Goal: Information Seeking & Learning: Learn about a topic

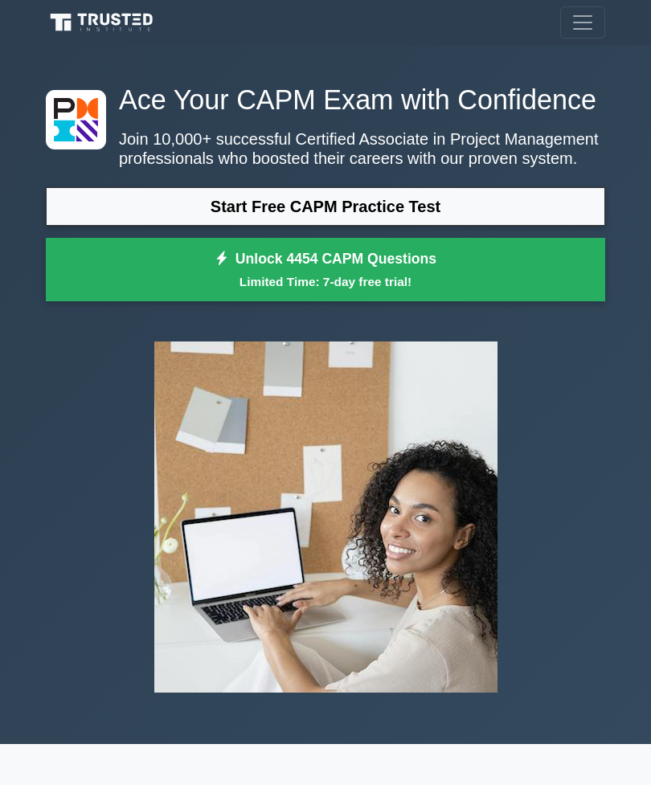
click at [527, 226] on link "Start Free CAPM Practice Test" at bounding box center [325, 206] width 559 height 39
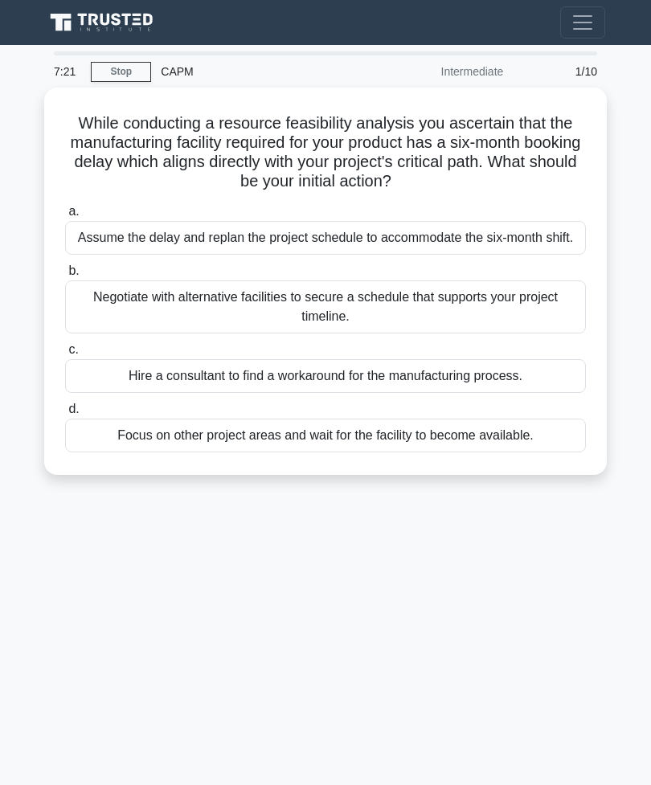
click at [473, 334] on div "Negotiate with alternative facilities to secure a schedule that supports your p…" at bounding box center [325, 307] width 521 height 53
click at [65, 277] on input "b. Negotiate with alternative facilities to secure a schedule that supports you…" at bounding box center [65, 271] width 0 height 10
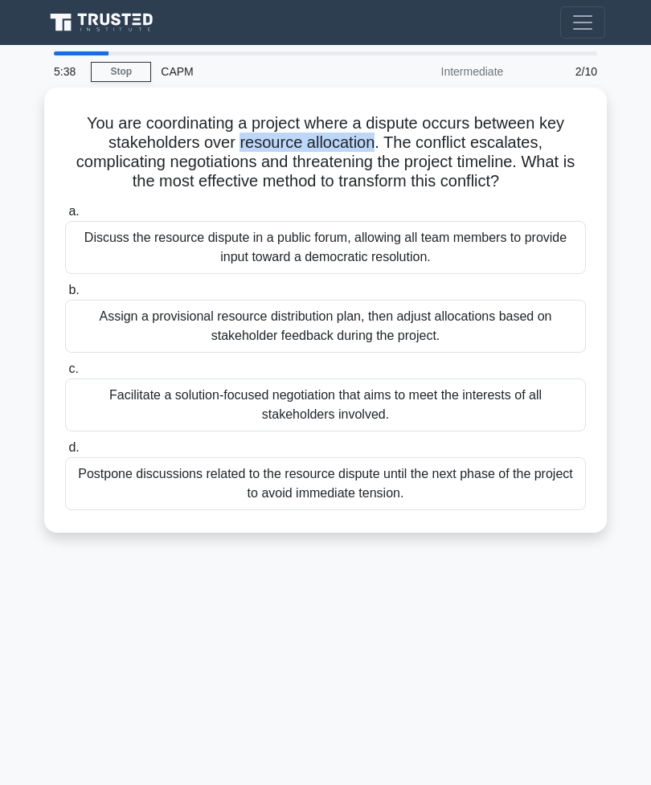
click at [117, 662] on div "5:38 Stop CAPM Intermediate 2/10 You are coordinating a project where a dispute…" at bounding box center [325, 453] width 579 height 804
click at [511, 416] on div "Facilitate a solution-focused negotiation that aims to meet the interests of al…" at bounding box center [325, 405] width 521 height 53
click at [65, 375] on input "c. Facilitate a solution-focused negotiation that aims to meet the interests of…" at bounding box center [65, 369] width 0 height 10
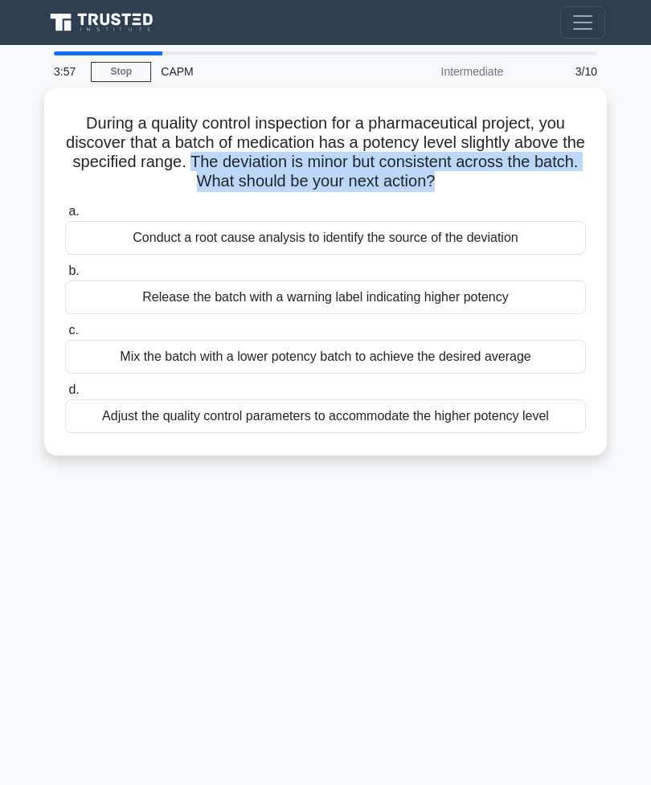
copy h5 "The deviation is minor but consistent across the batch. What should be your nex…"
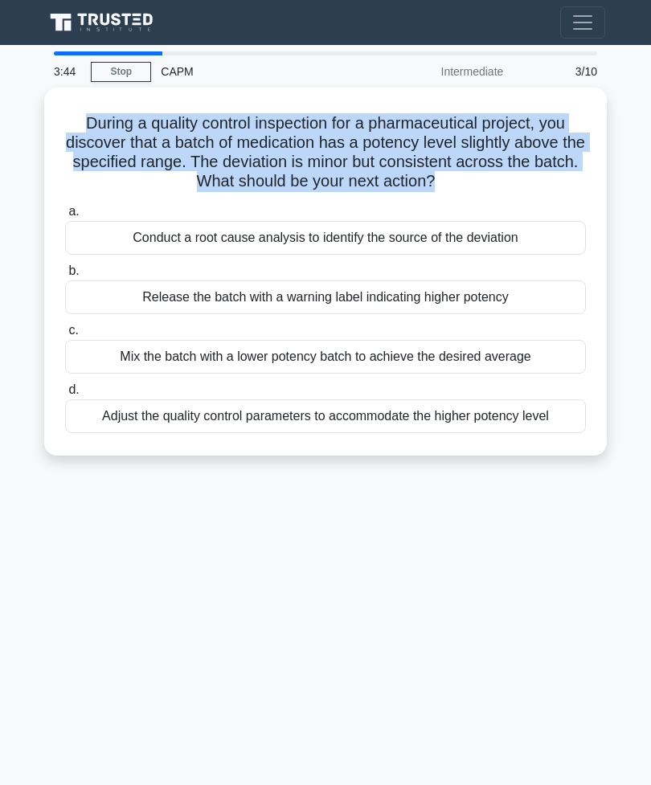
copy h5 "During a quality control inspection for a pharmaceutical project, you discover …"
click at [175, 604] on div "3:37 Stop CAPM Intermediate 3/10 During a quality control inspection for a phar…" at bounding box center [325, 453] width 579 height 804
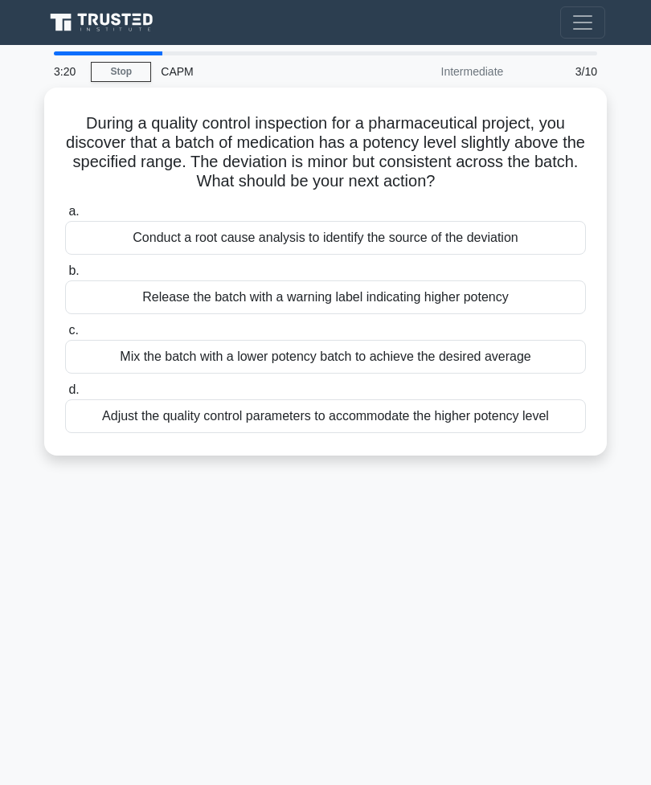
click at [428, 255] on div "Conduct a root cause analysis to identify the source of the deviation" at bounding box center [325, 238] width 521 height 34
click at [65, 217] on input "a. Conduct a root cause analysis to identify the source of the deviation" at bounding box center [65, 212] width 0 height 10
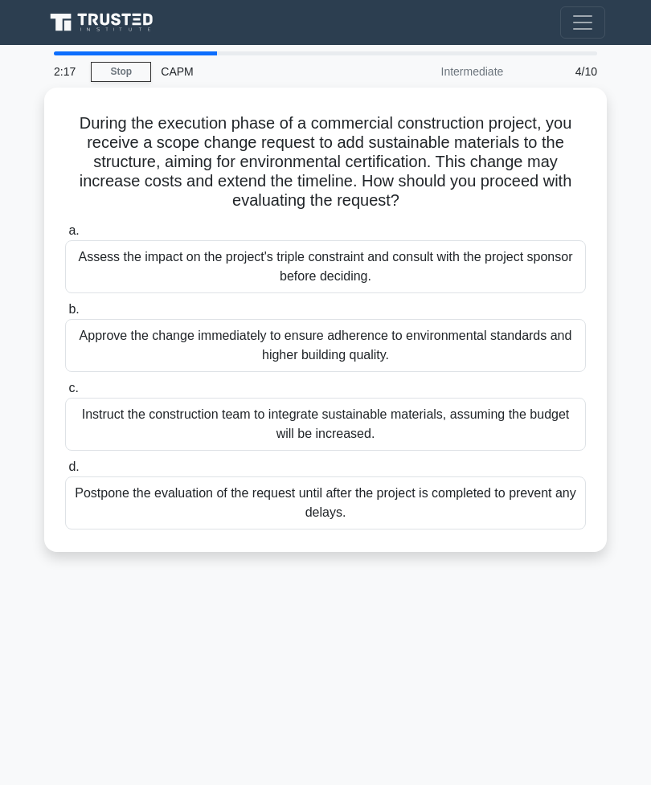
click at [511, 282] on div "Assess the impact on the project's triple constraint and consult with the proje…" at bounding box center [325, 266] width 521 height 53
click at [65, 236] on input "a. Assess the impact on the project's triple constraint and consult with the pr…" at bounding box center [65, 231] width 0 height 10
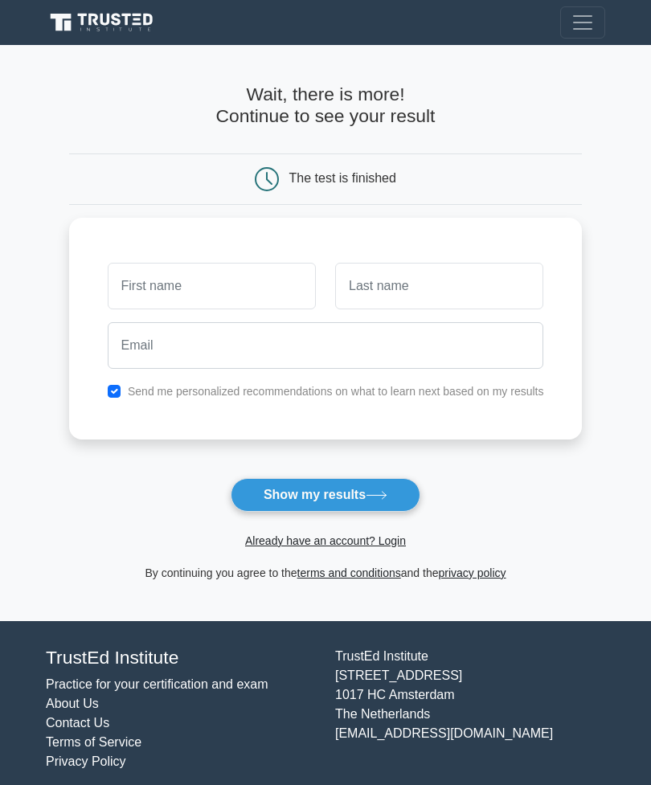
click at [360, 482] on button "Show my results" at bounding box center [326, 495] width 190 height 34
click at [404, 456] on form "Wait, there is more! Continue to see your result The test is finished and the" at bounding box center [326, 333] width 514 height 499
click at [108, 385] on input "checkbox" at bounding box center [114, 391] width 13 height 13
checkbox input "false"
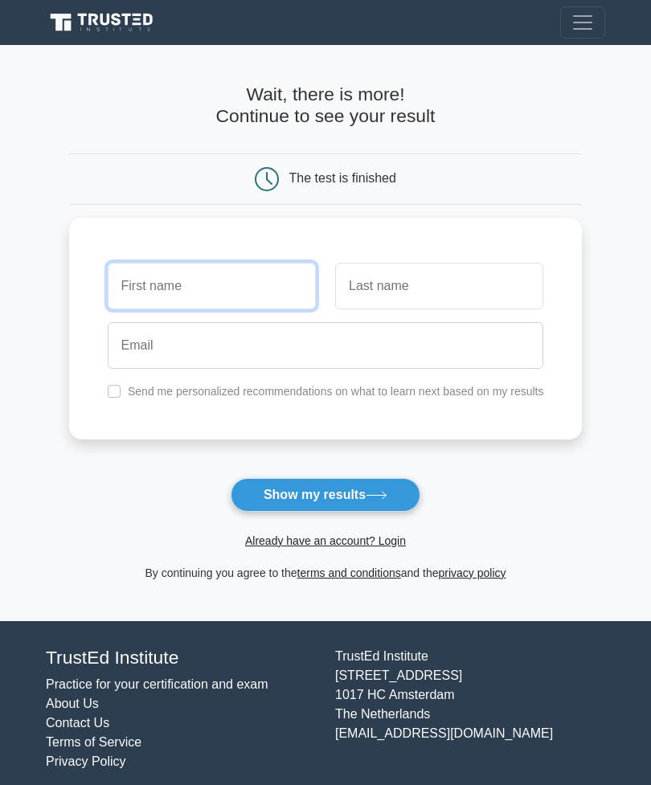
click at [136, 285] on input "text" at bounding box center [212, 286] width 208 height 47
type input "Shaden"
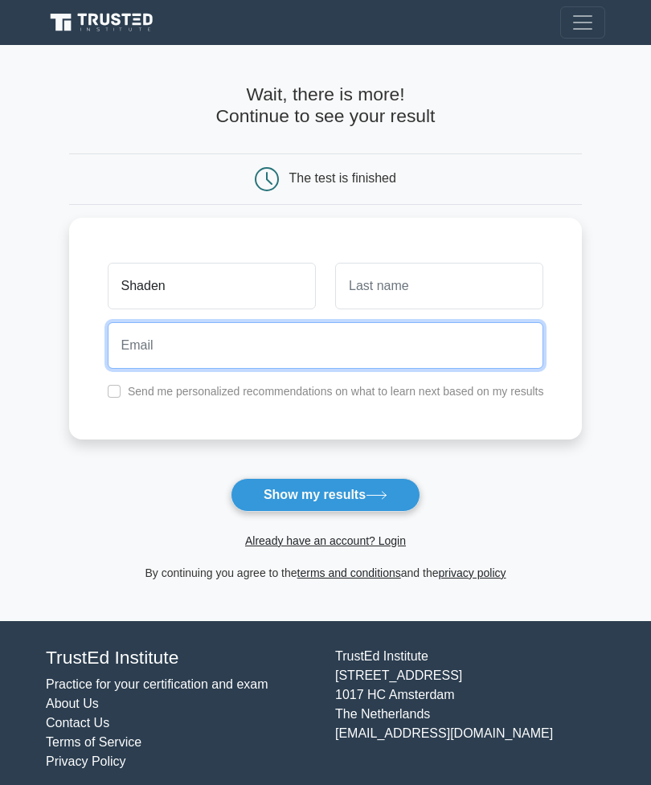
click at [496, 342] on input "email" at bounding box center [326, 345] width 436 height 47
type input "sho110189@gmail.com"
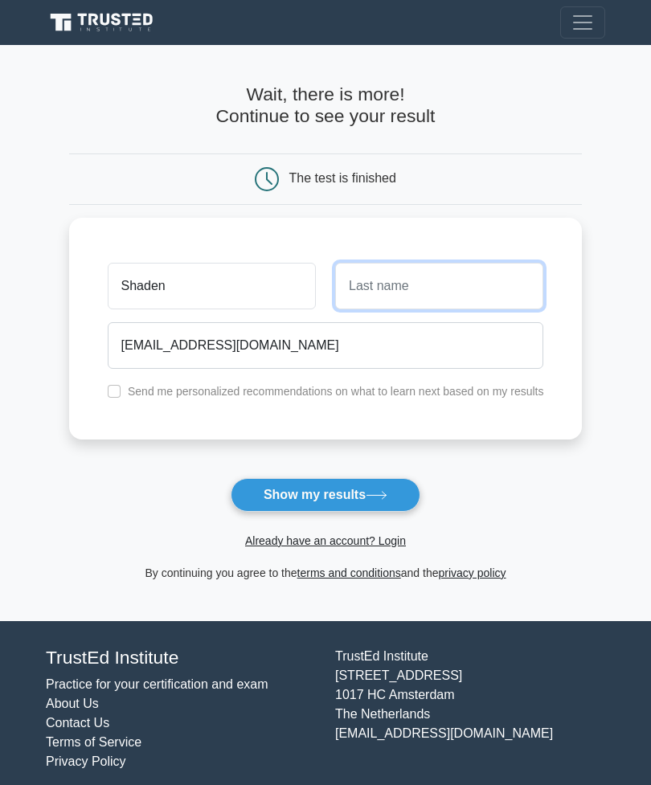
click at [527, 299] on input "text" at bounding box center [439, 286] width 208 height 47
type input "Alomran"
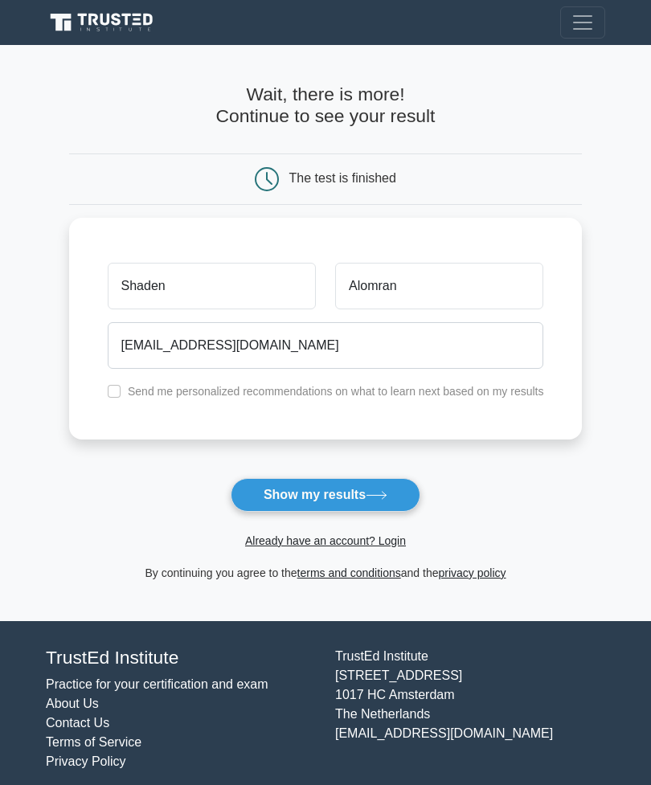
click at [375, 489] on button "Show my results" at bounding box center [326, 495] width 190 height 34
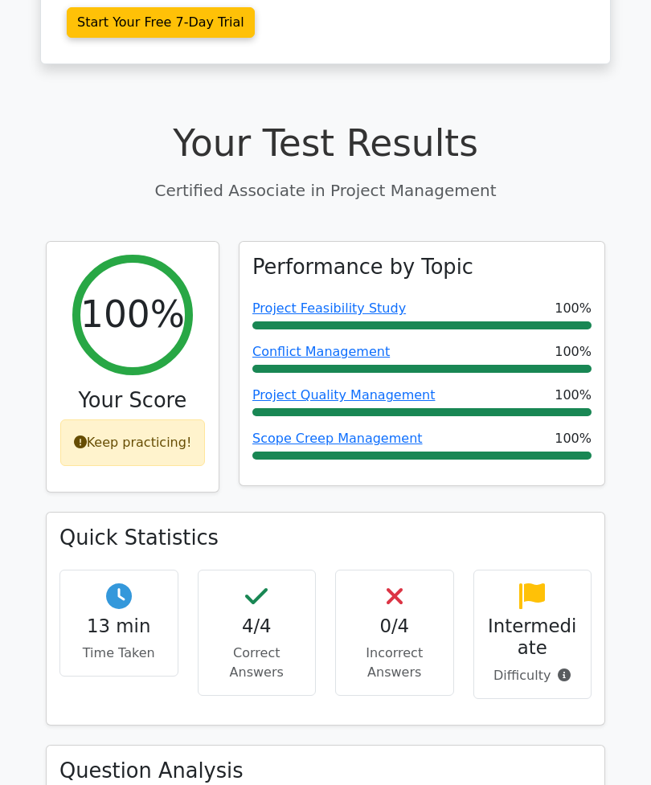
scroll to position [465, 0]
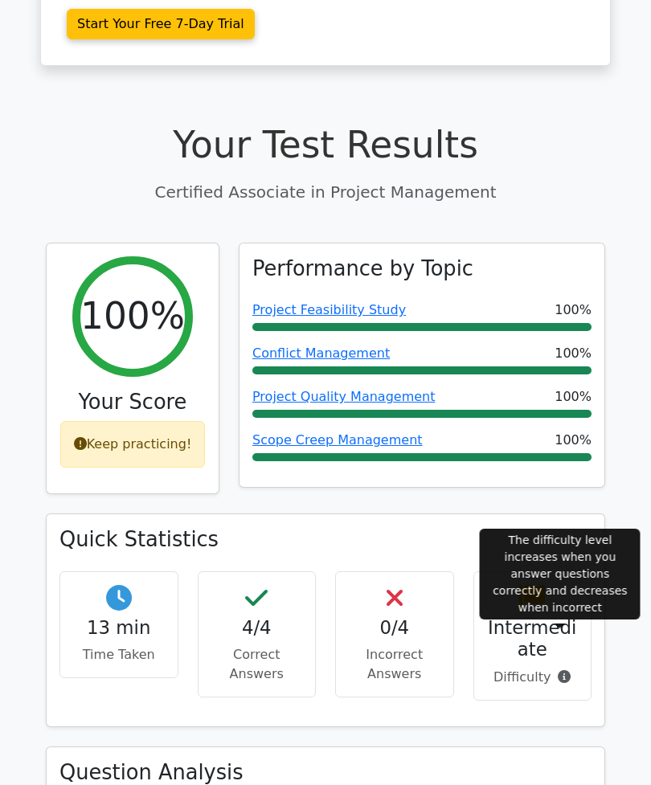
click at [564, 629] on div at bounding box center [560, 627] width 10 height 5
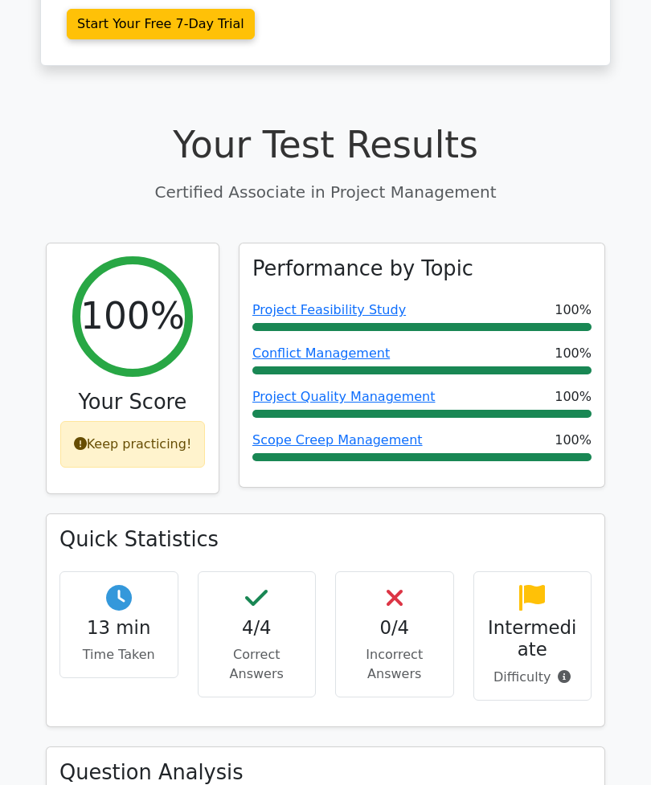
click at [574, 668] on p "Difficulty" at bounding box center [533, 677] width 92 height 19
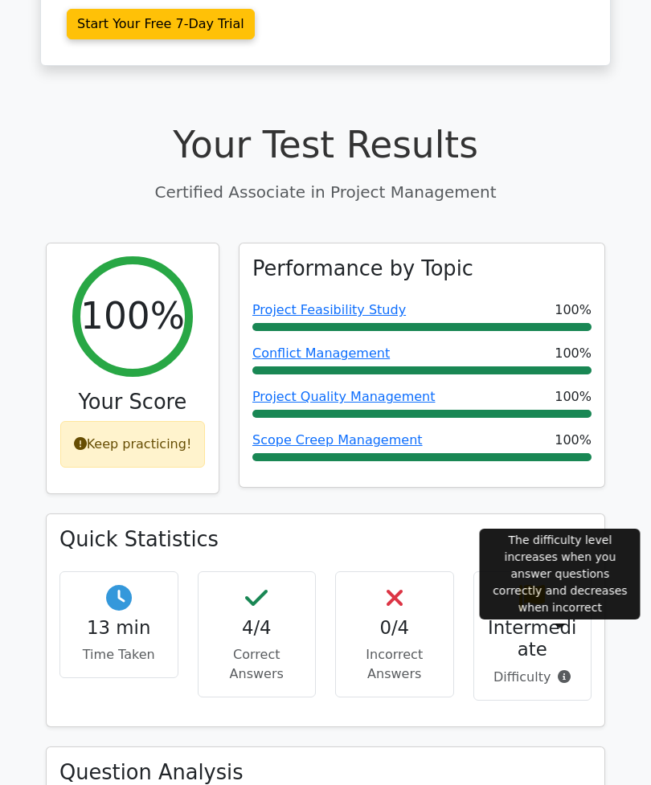
click at [559, 670] on icon at bounding box center [564, 676] width 13 height 13
click at [569, 468] on div "Performance by Topic Project Feasibility Study 100% Conflict Management 100% Pr…" at bounding box center [422, 378] width 386 height 271
click at [567, 670] on icon at bounding box center [564, 676] width 13 height 13
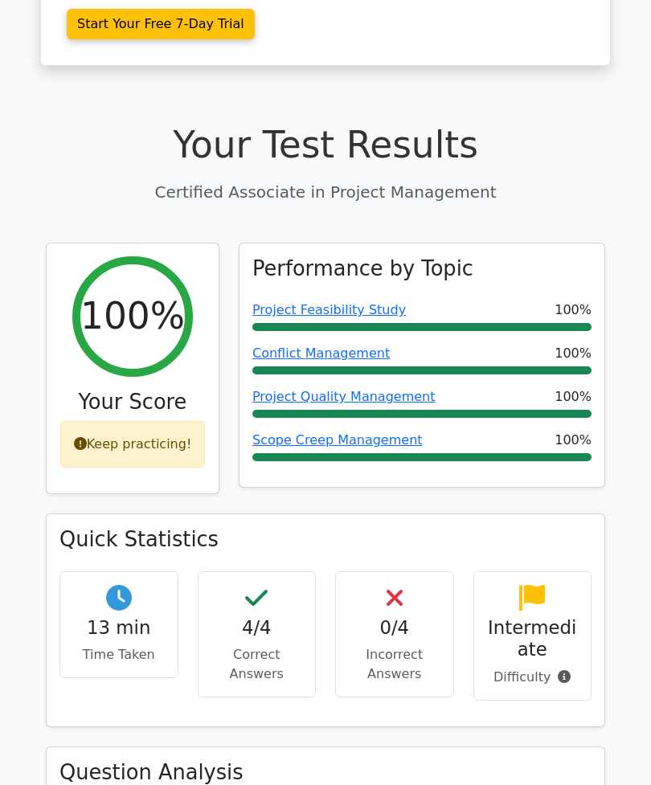
click at [576, 690] on div "Quick Statistics 13 min Time Taken 4/4 Correct Answers 0/4 Incorrect Answers In…" at bounding box center [325, 630] width 579 height 233
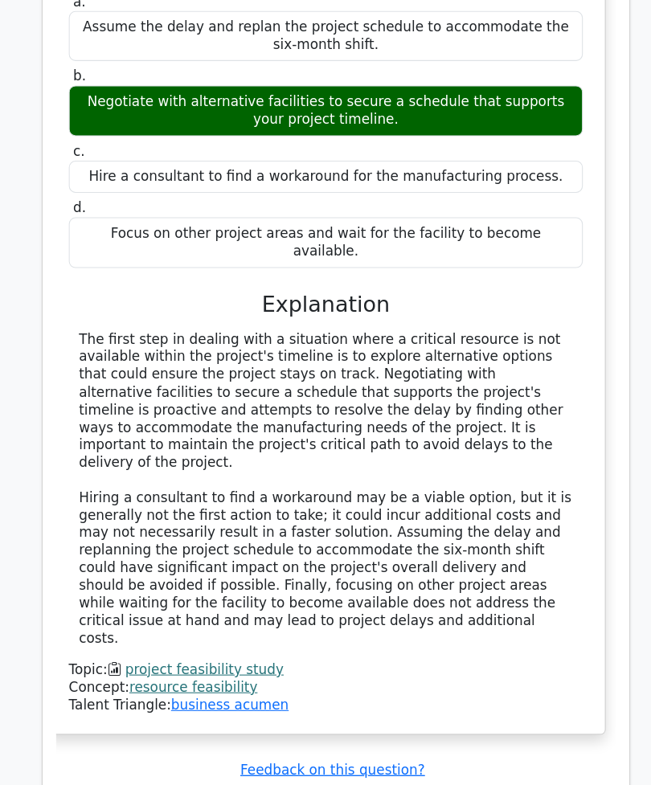
scroll to position [1574, 0]
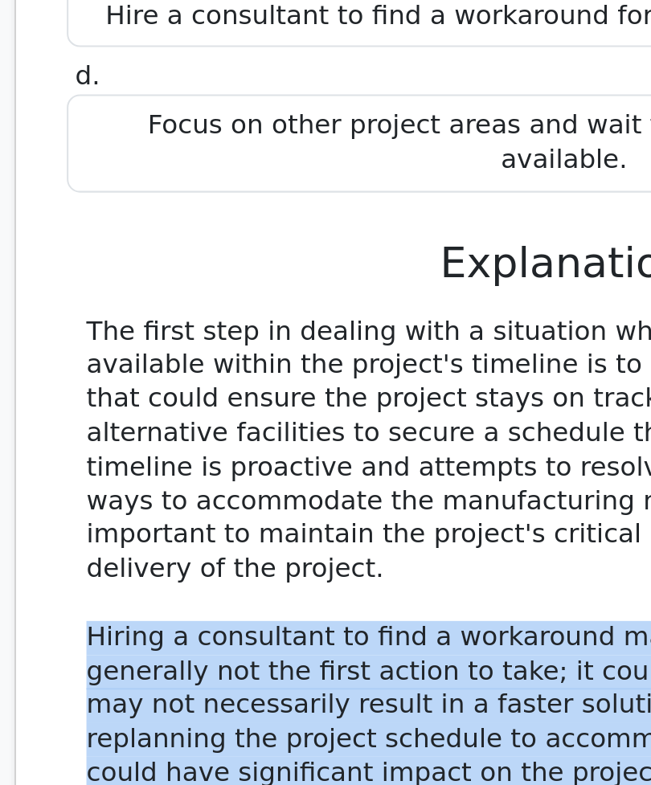
click at [172, 306] on div "The first step in dealing with a situation where a critical resource is not ava…" at bounding box center [315, 456] width 469 height 301
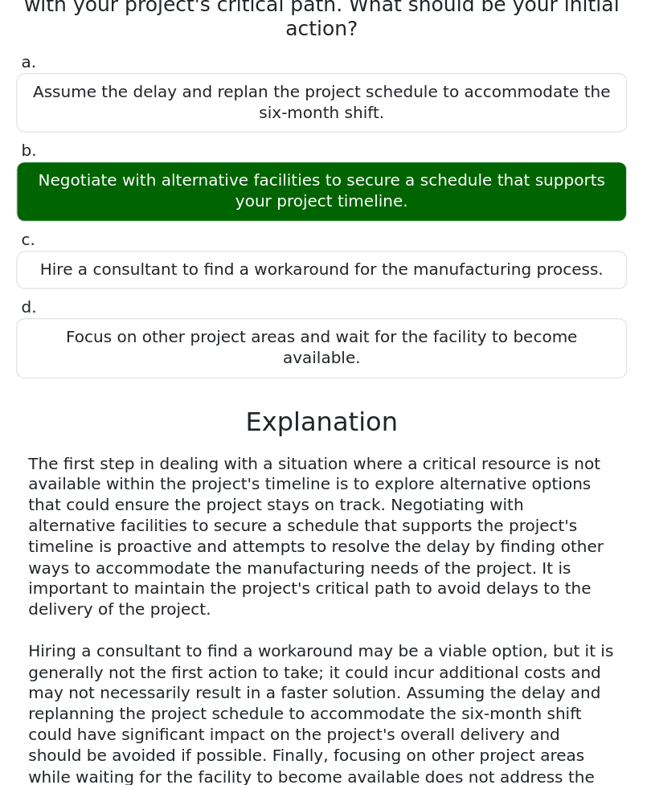
scroll to position [1437, 0]
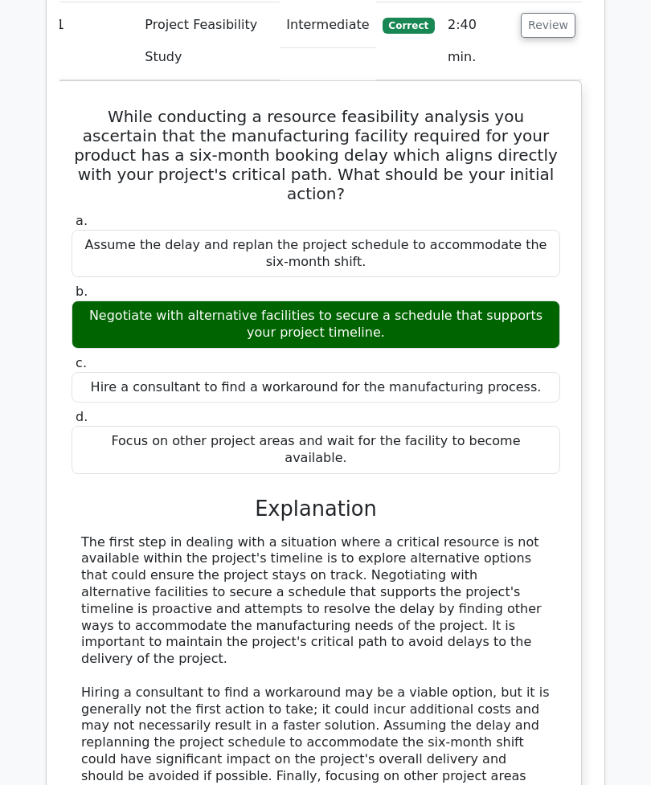
scroll to position [1325, 0]
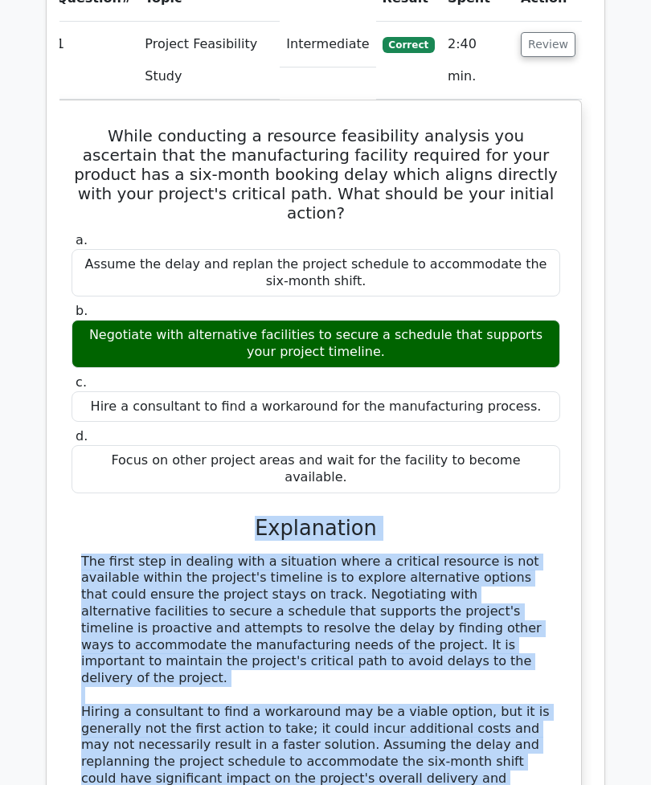
click at [264, 664] on div "The first step in dealing with a situation where a critical resource is not ava…" at bounding box center [315, 705] width 469 height 301
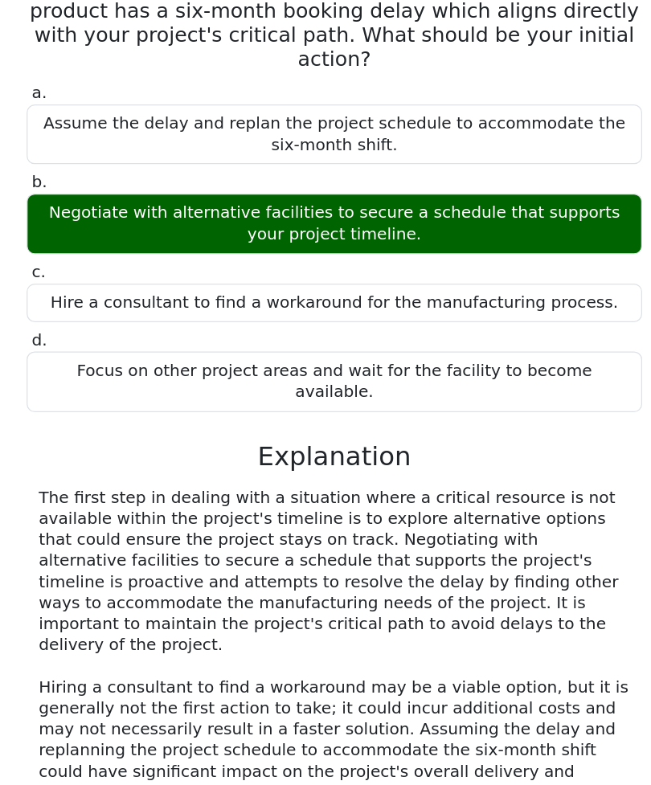
scroll to position [1454, 0]
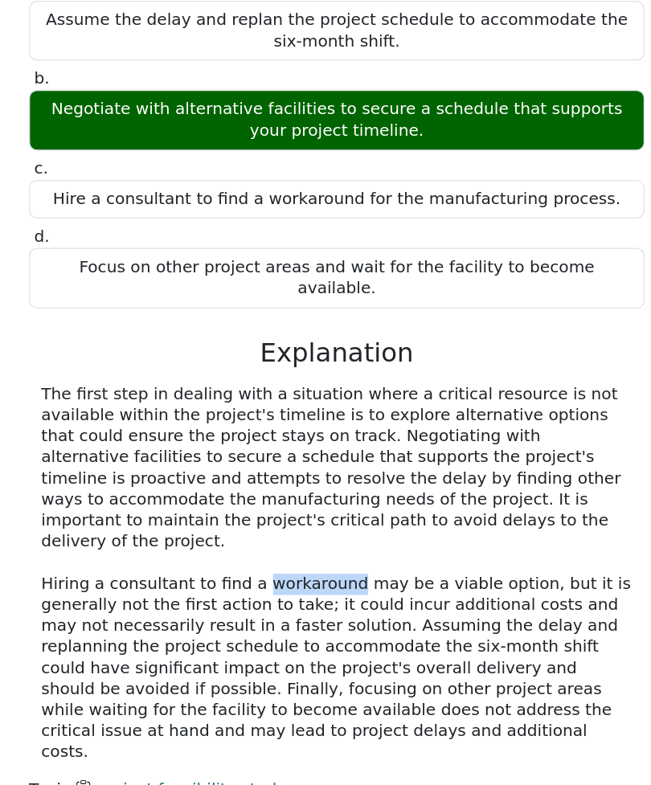
copy div "workaround"
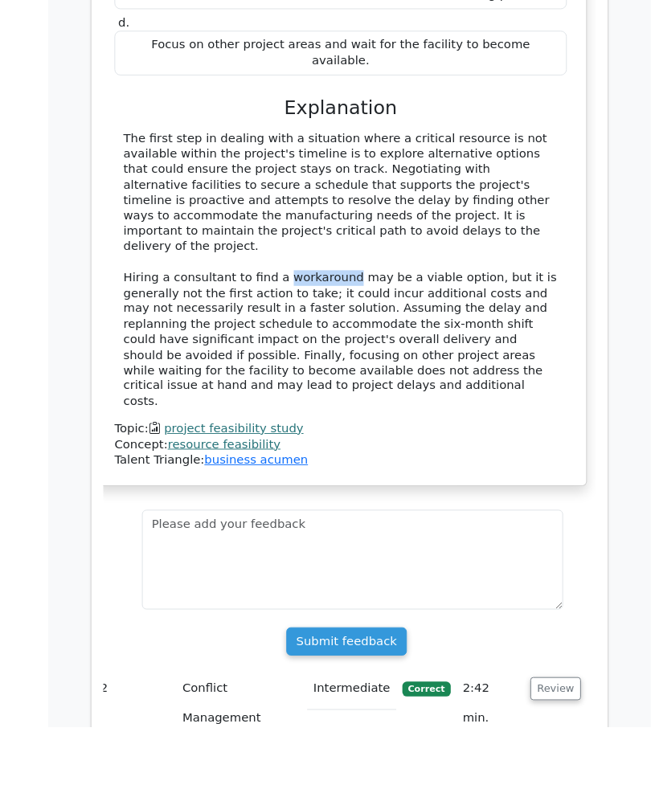
scroll to position [1854, 0]
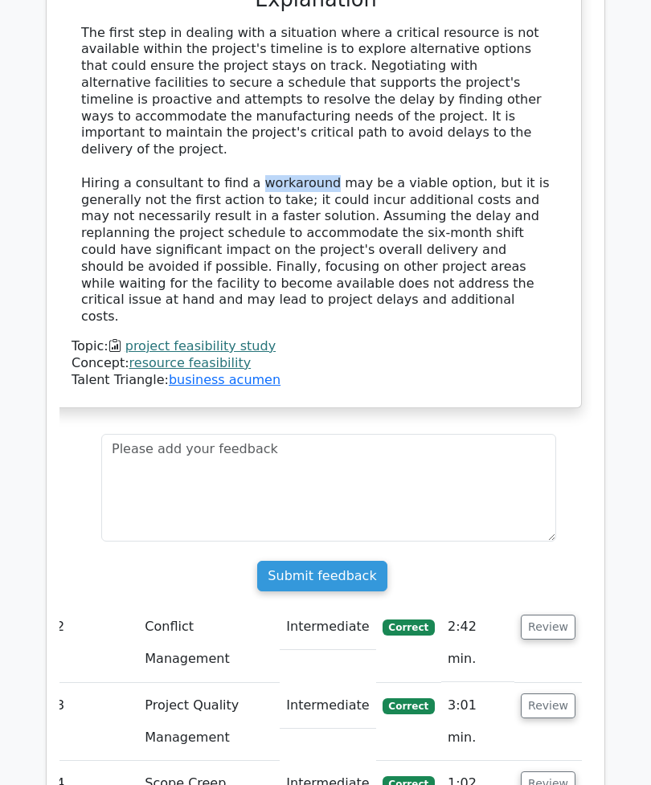
click at [554, 616] on button "Review" at bounding box center [548, 628] width 55 height 25
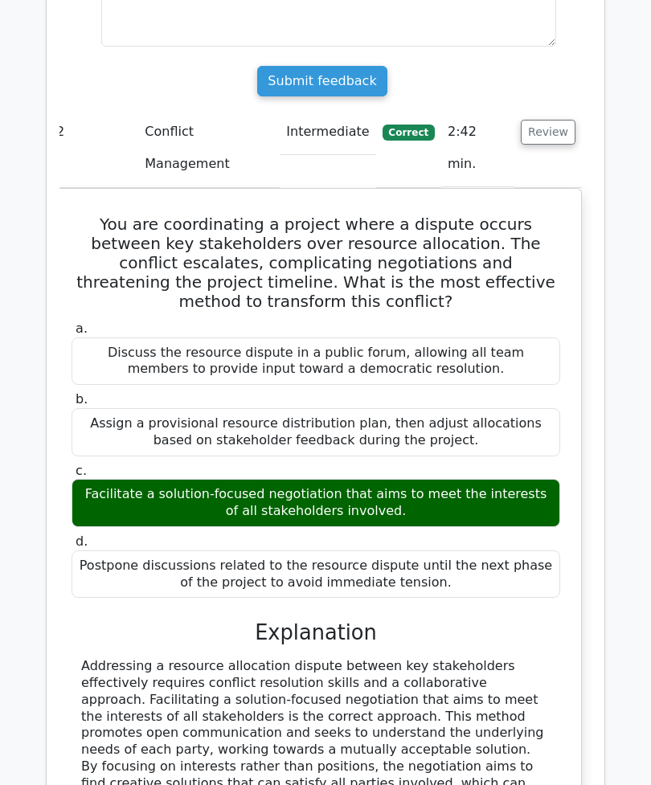
scroll to position [2350, 0]
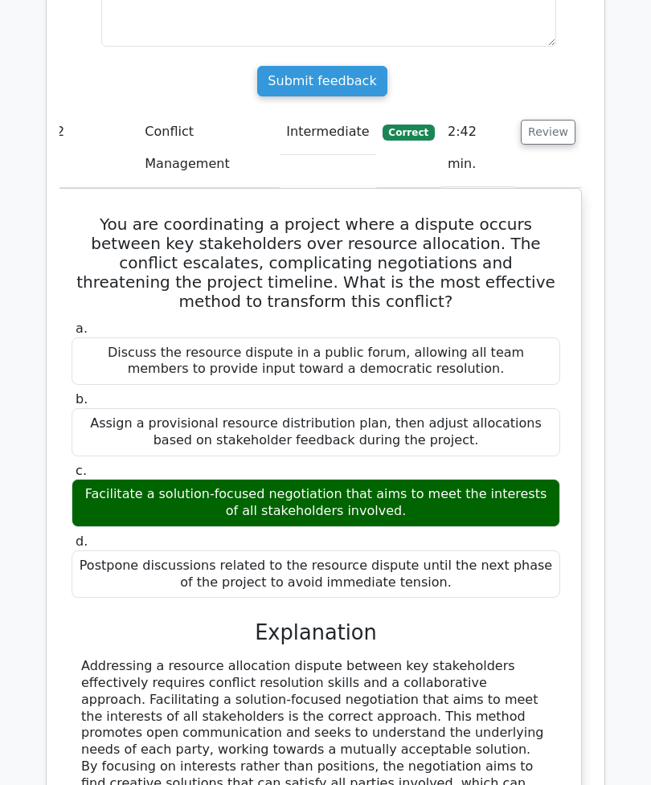
scroll to position [2347, 0]
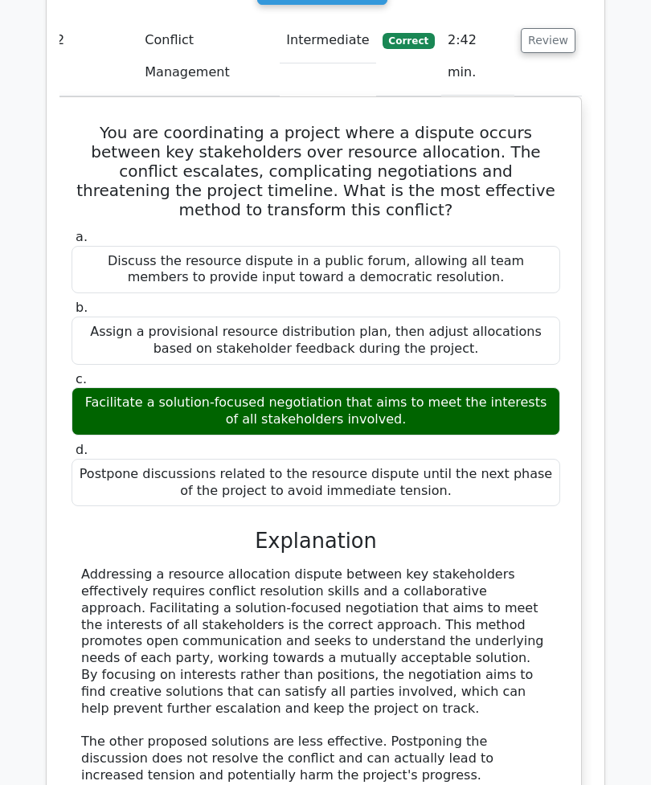
scroll to position [2444, 0]
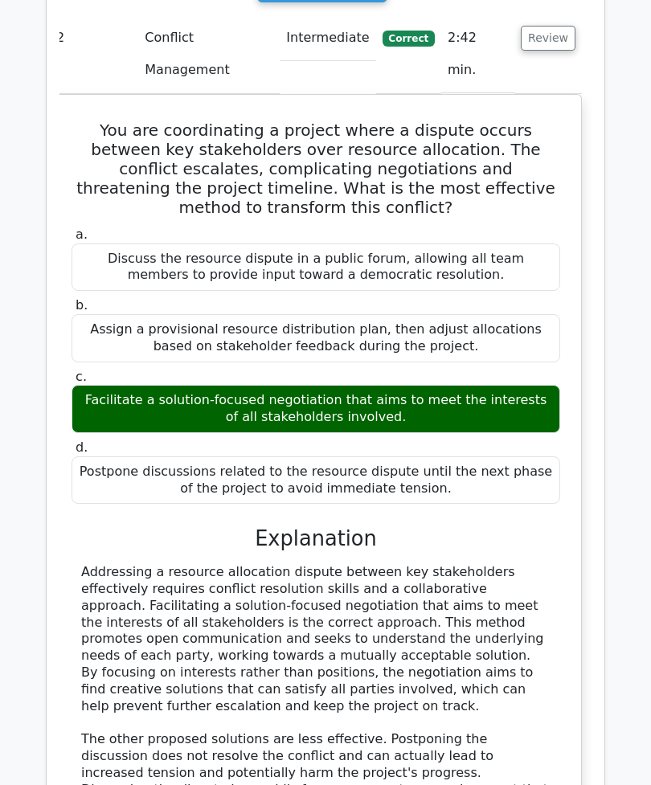
copy div "autocratic"
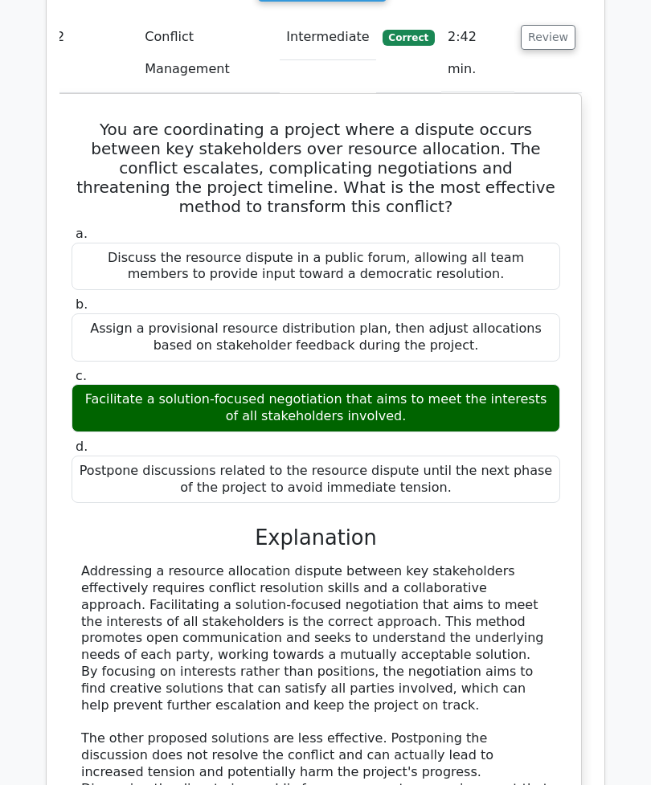
scroll to position [2445, 0]
click at [369, 585] on div "Addressing a resource allocation dispute between key stakeholders effectively r…" at bounding box center [315, 730] width 469 height 334
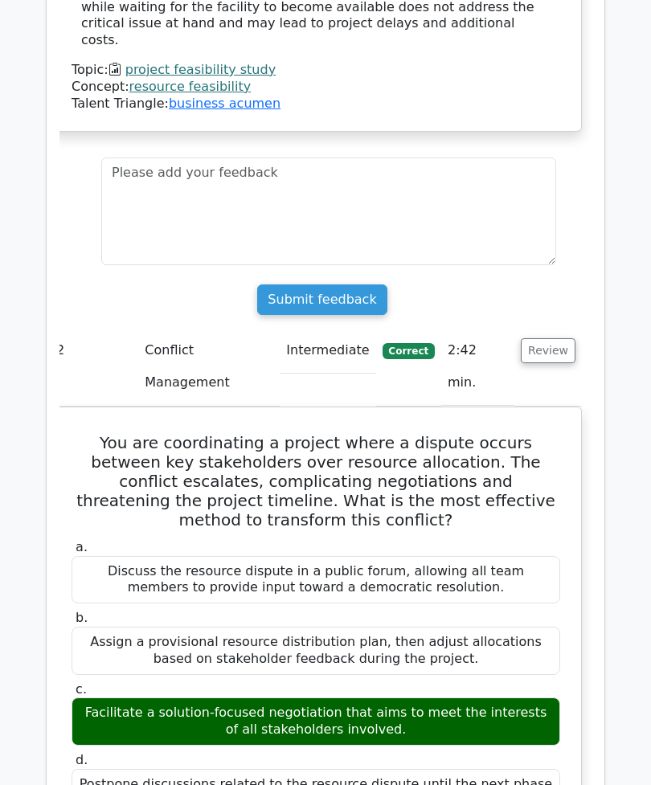
scroll to position [2127, 0]
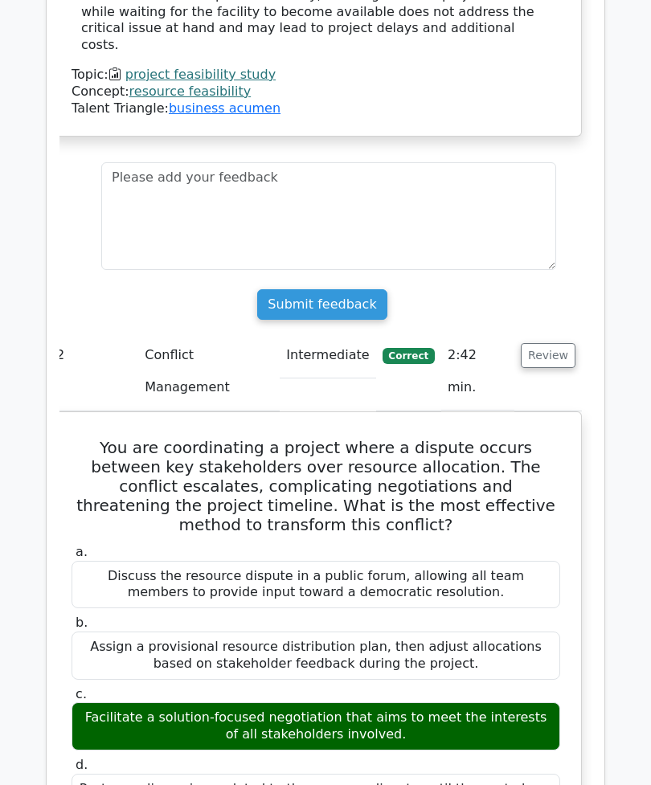
copy div "Assign a provisional resource distribution plan, then adjust allocations based …"
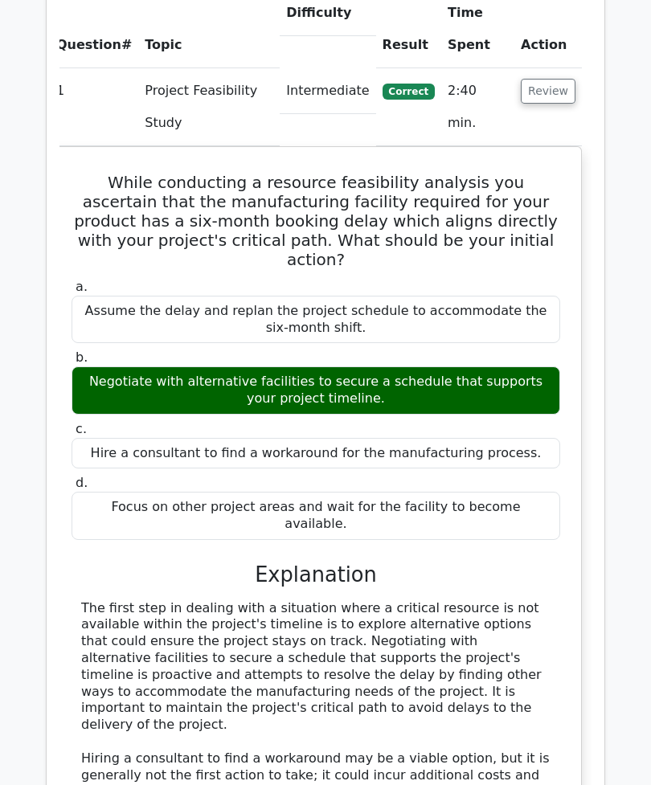
scroll to position [1278, 0]
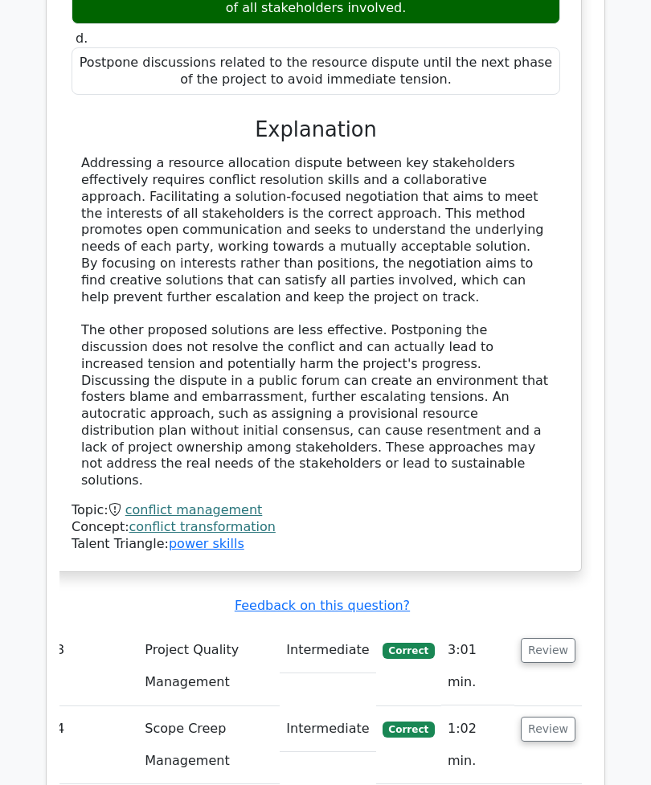
click at [545, 639] on button "Review" at bounding box center [548, 651] width 55 height 25
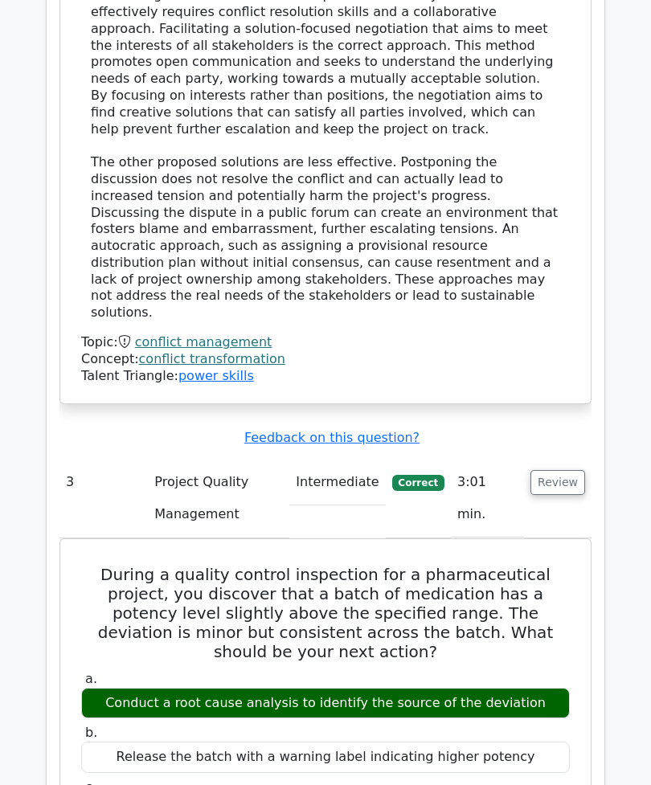
scroll to position [2984, 0]
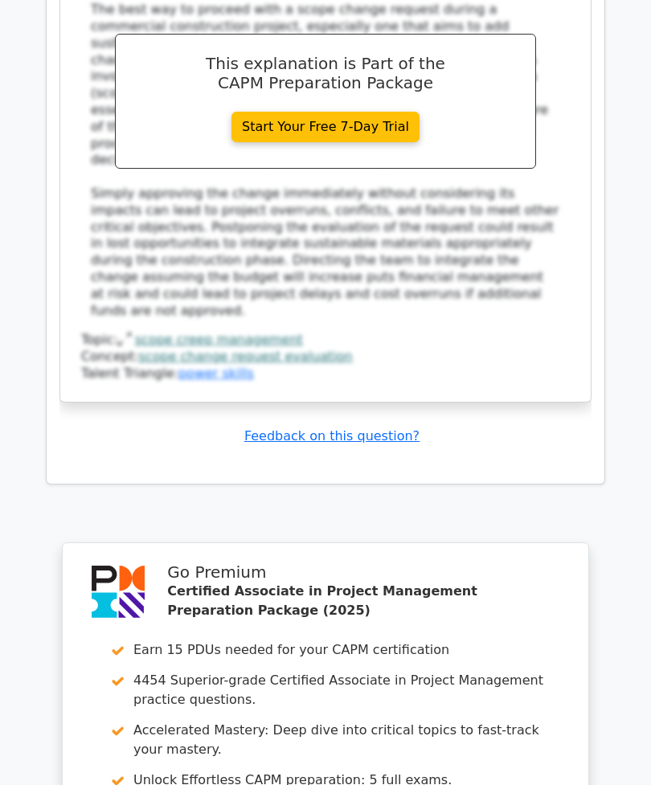
scroll to position [5303, 0]
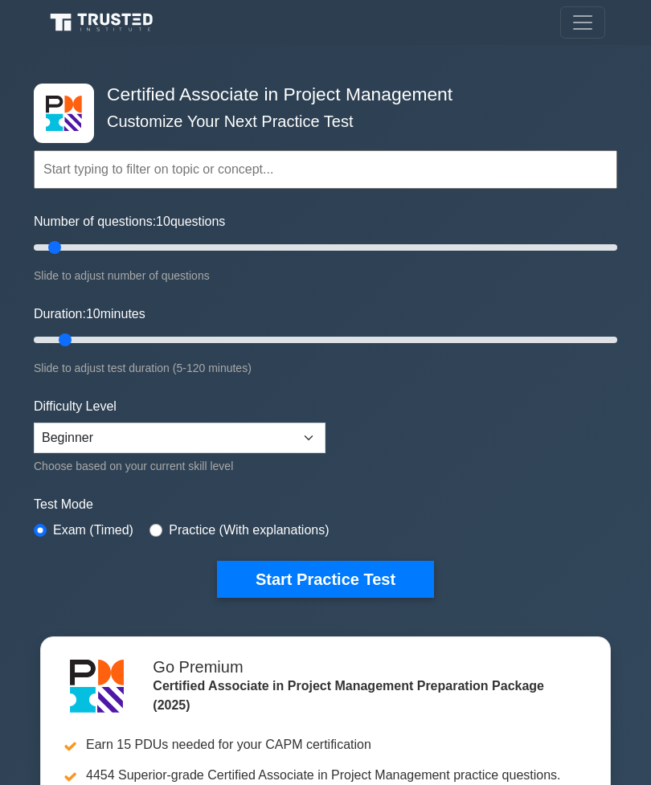
click at [187, 526] on label "Practice (With explanations)" at bounding box center [249, 530] width 160 height 19
click at [177, 526] on div "Practice (With explanations)" at bounding box center [239, 530] width 179 height 19
click at [178, 514] on div "Test Mode Exam (Timed) Practice (With explanations)" at bounding box center [326, 518] width 584 height 47
click at [177, 514] on div "Test Mode Exam (Timed) Practice (With explanations)" at bounding box center [326, 518] width 584 height 47
click at [162, 526] on input "radio" at bounding box center [156, 530] width 13 height 13
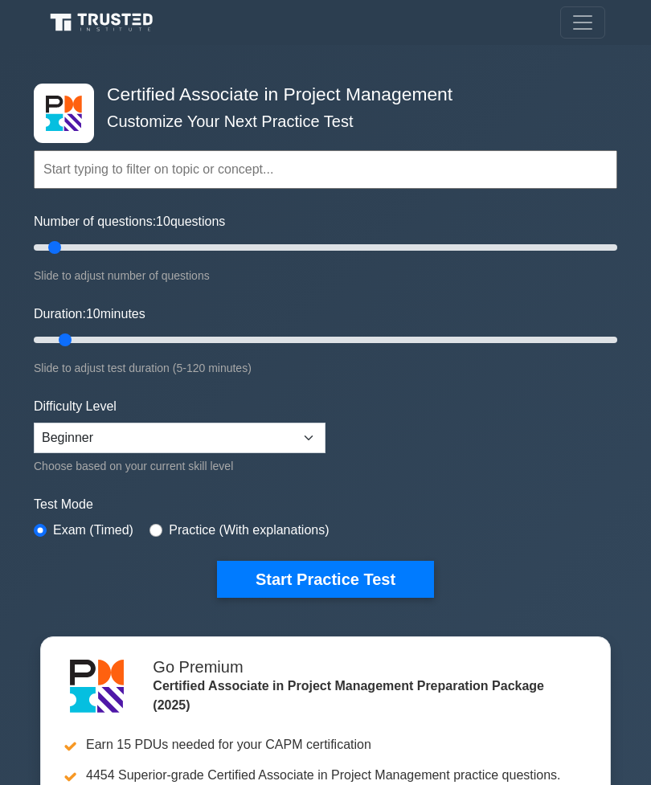
radio input "true"
click at [97, 430] on select "Beginner Intermediate Expert" at bounding box center [180, 438] width 292 height 31
select select "intermediate"
click at [328, 582] on button "Start Practice Test" at bounding box center [325, 579] width 217 height 37
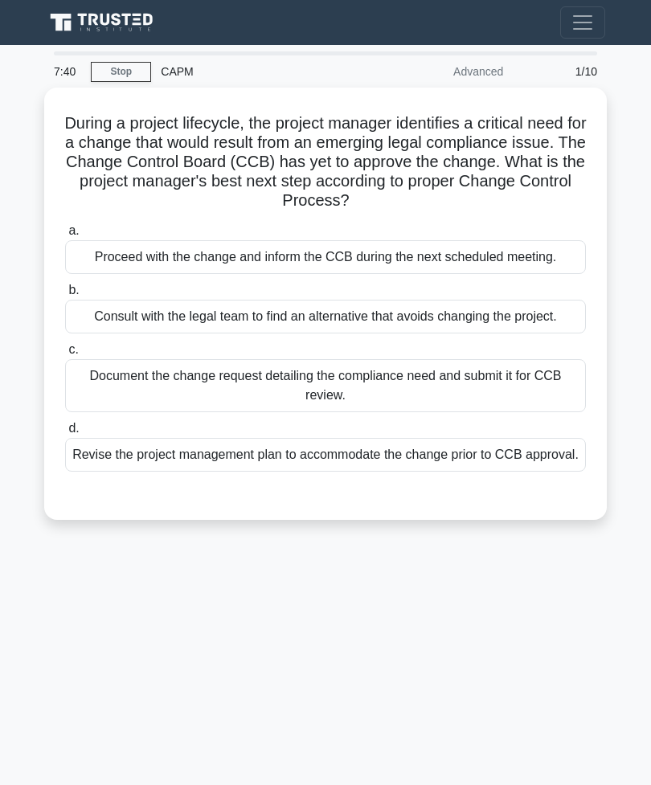
click at [348, 412] on div "Document the change request detailing the compliance need and submit it for CCB…" at bounding box center [325, 385] width 521 height 53
click at [65, 355] on input "c. Document the change request detailing the compliance need and submit it for …" at bounding box center [65, 350] width 0 height 10
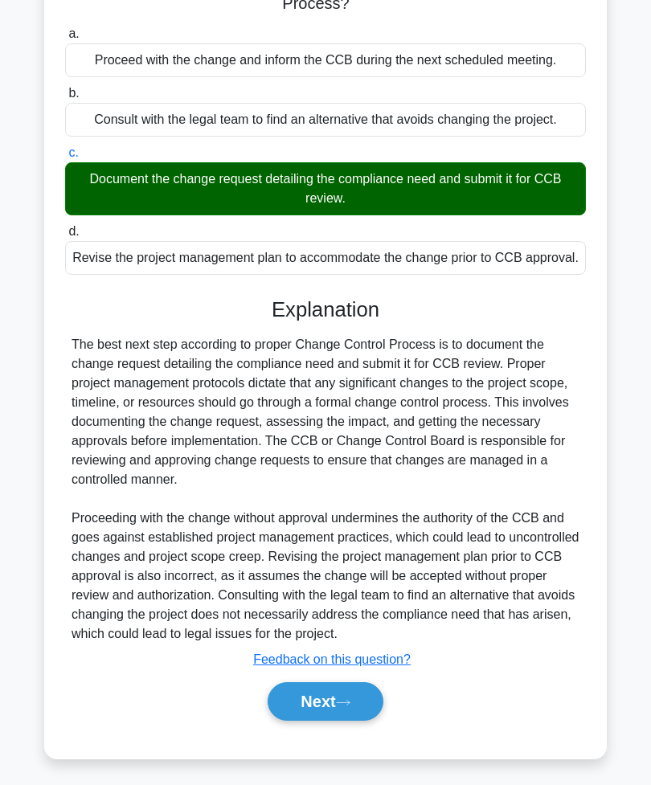
scroll to position [242, 0]
click at [310, 721] on button "Next" at bounding box center [325, 701] width 115 height 39
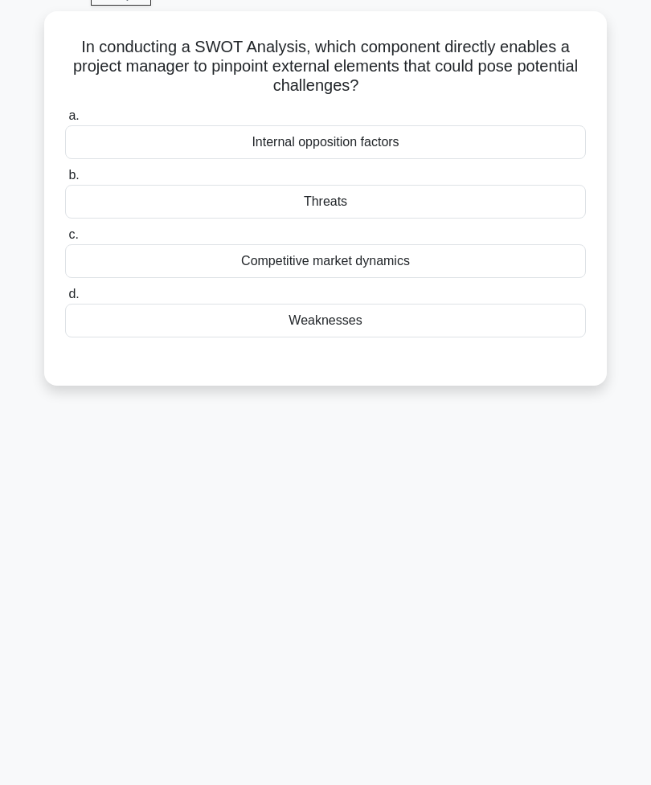
scroll to position [25, 0]
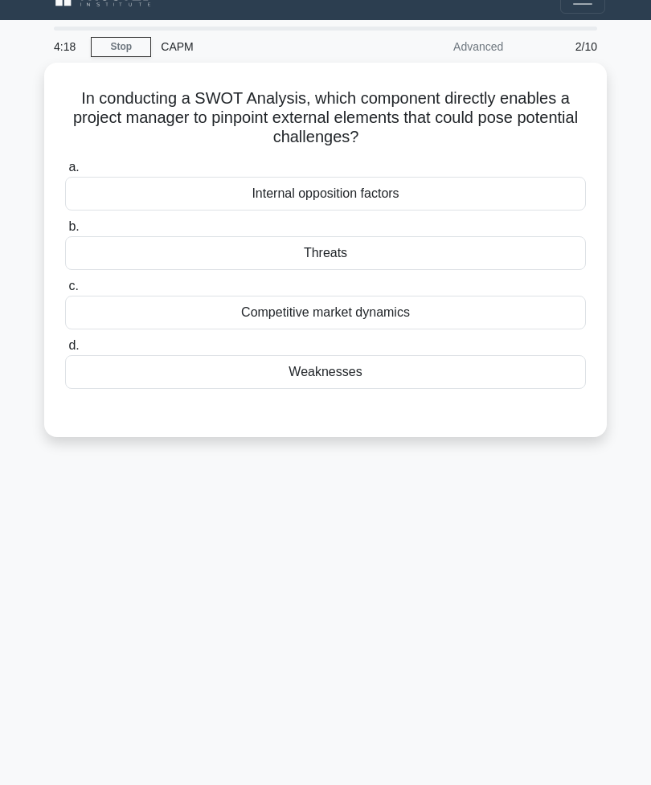
click at [353, 244] on div "Threats" at bounding box center [325, 253] width 521 height 34
click at [65, 232] on input "b. Threats" at bounding box center [65, 227] width 0 height 10
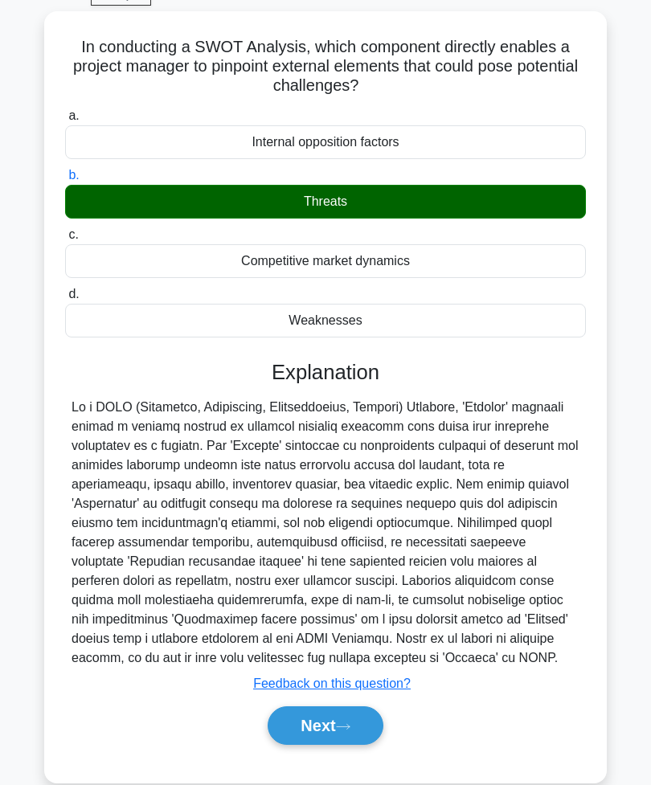
scroll to position [88, 0]
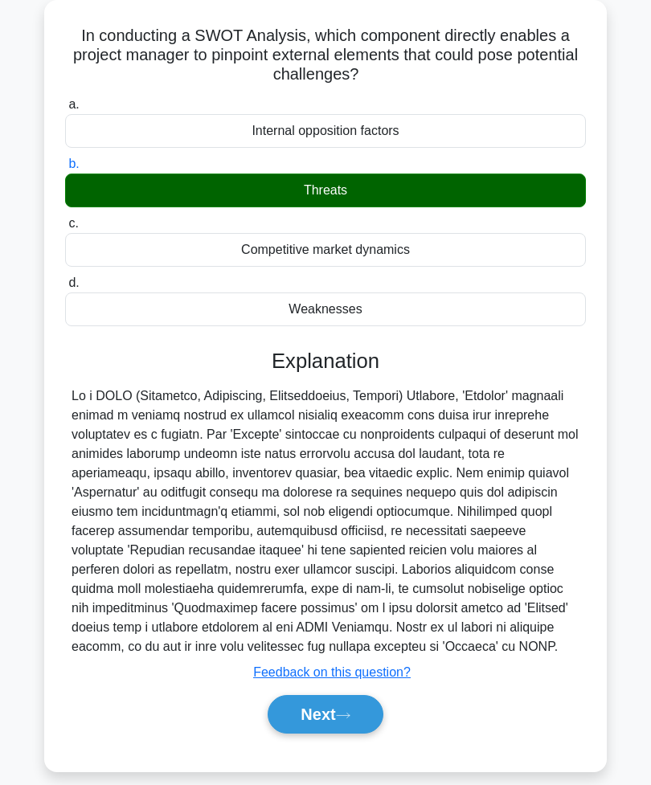
click at [322, 734] on button "Next" at bounding box center [325, 714] width 115 height 39
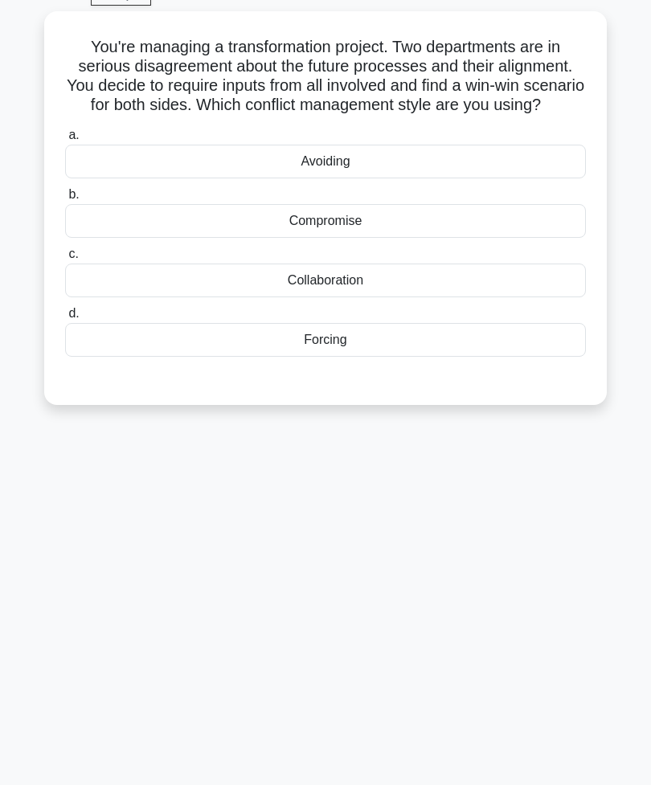
scroll to position [25, 0]
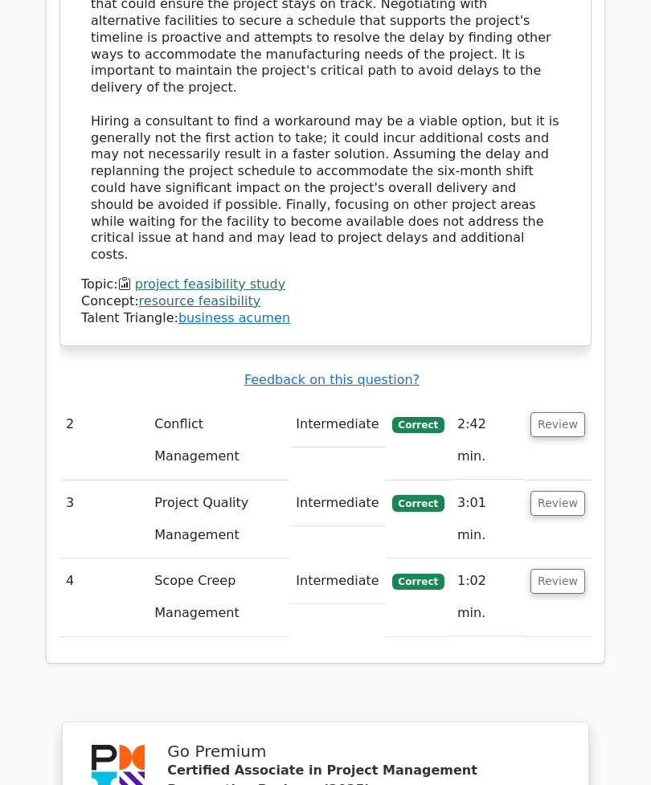
scroll to position [1917, 0]
click at [559, 569] on button "Review" at bounding box center [558, 581] width 55 height 25
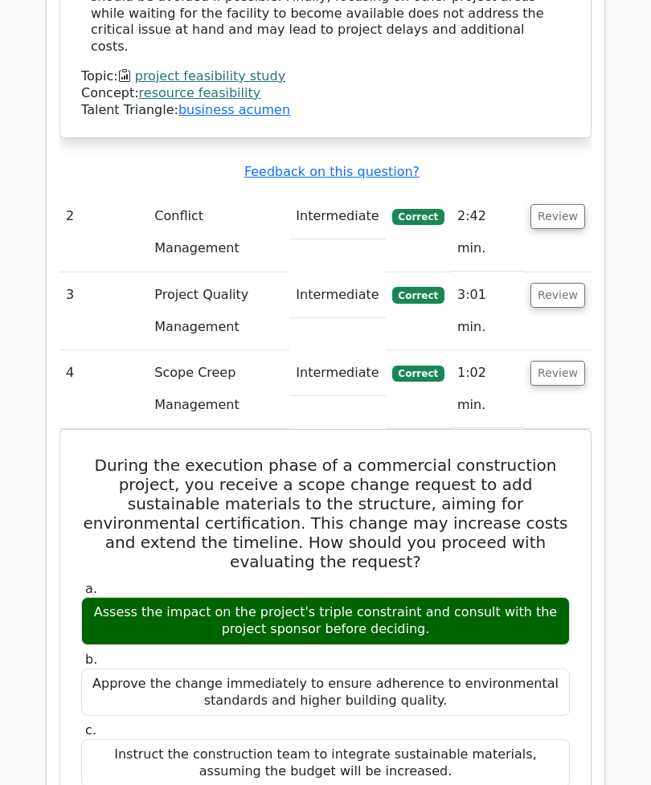
scroll to position [2126, 0]
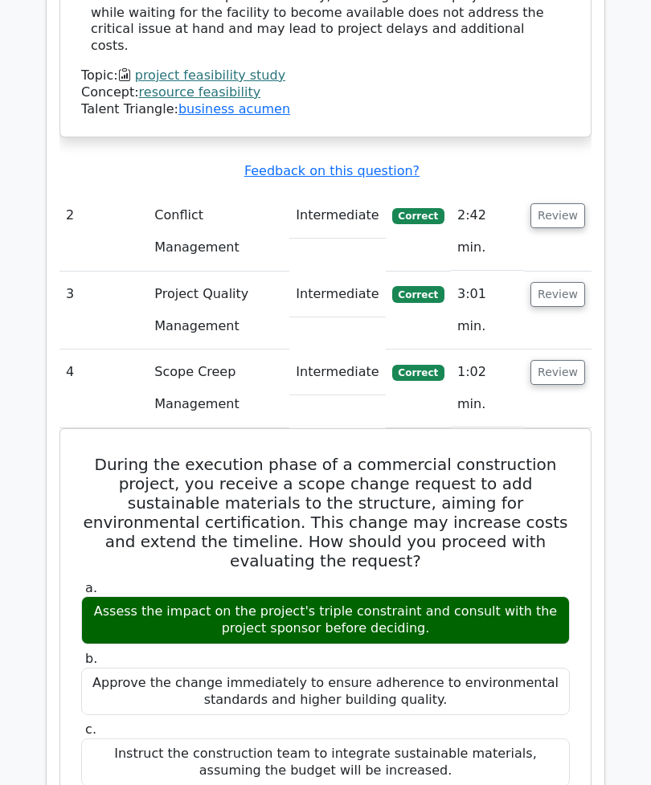
click at [562, 360] on button "Review" at bounding box center [558, 372] width 55 height 25
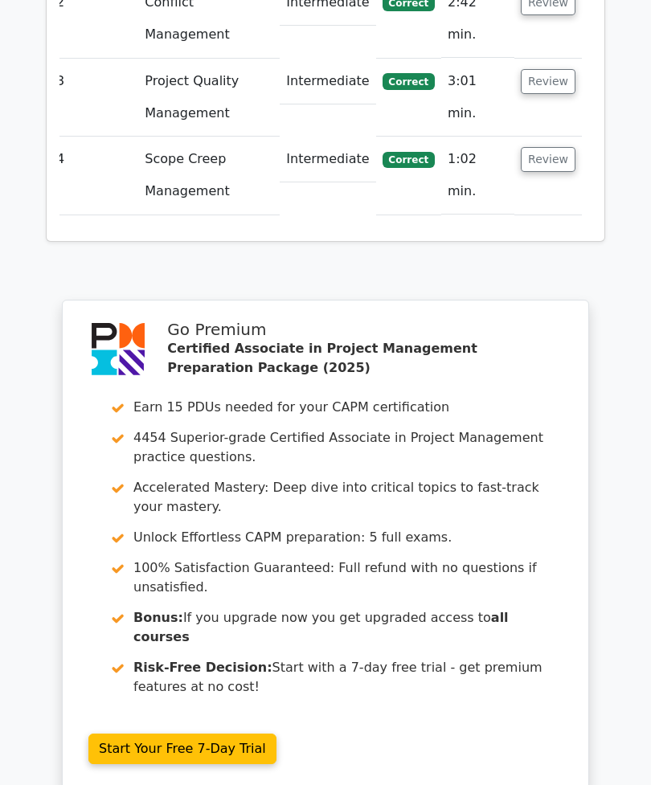
scroll to position [2394, 0]
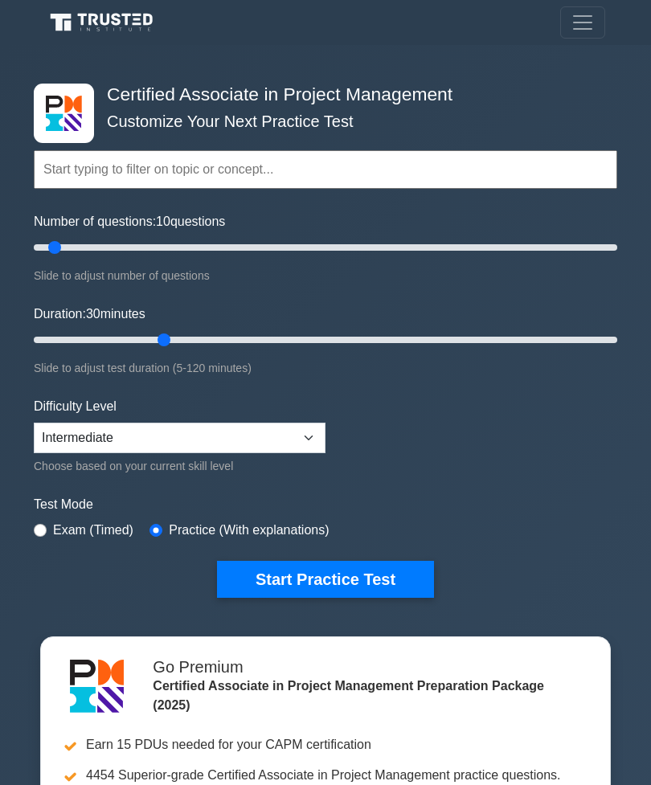
type input "30"
click at [164, 464] on div "Choose based on your current skill level" at bounding box center [180, 466] width 292 height 19
click at [164, 463] on div "Choose based on your current skill level" at bounding box center [180, 466] width 292 height 19
click at [157, 463] on div "Choose based on your current skill level" at bounding box center [180, 466] width 292 height 19
click at [160, 469] on div "Choose based on your current skill level" at bounding box center [180, 466] width 292 height 19
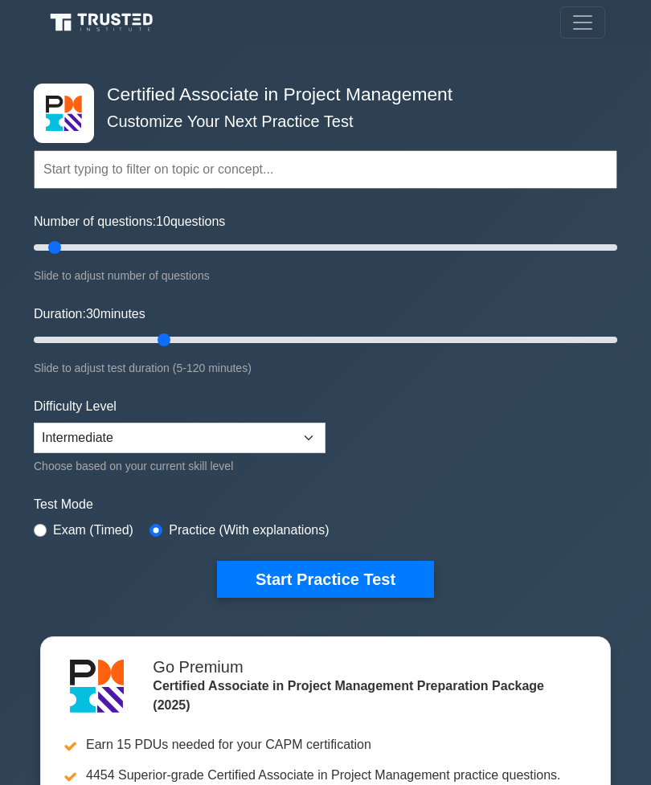
click at [160, 469] on div "Choose based on your current skill level" at bounding box center [180, 466] width 292 height 19
click at [150, 481] on form "Topics Project Scope Management Project Time Management Project Cost Management…" at bounding box center [326, 350] width 584 height 495
